Goal: Information Seeking & Learning: Compare options

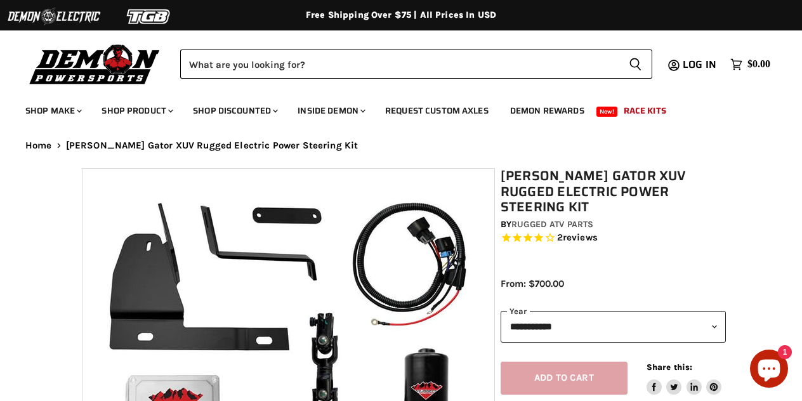
select select "******"
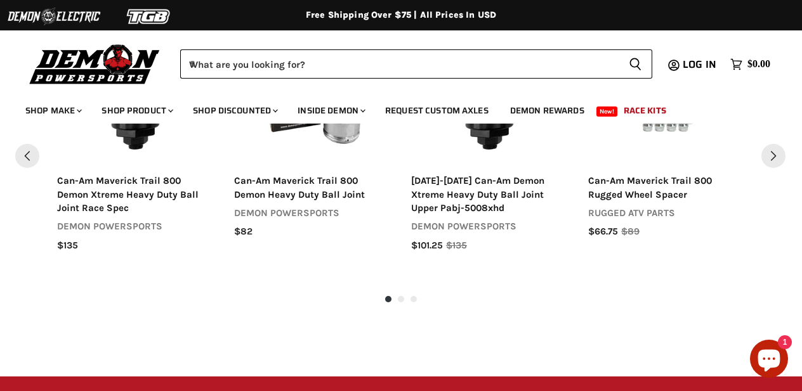
scroll to position [1144, 0]
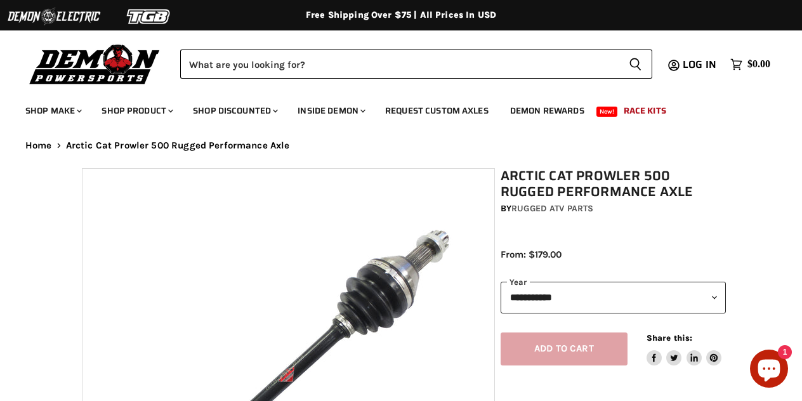
select select "******"
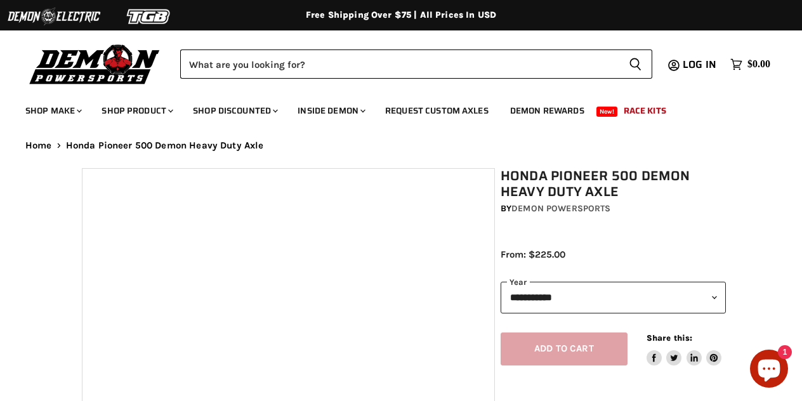
select select "******"
